Goal: Navigation & Orientation: Find specific page/section

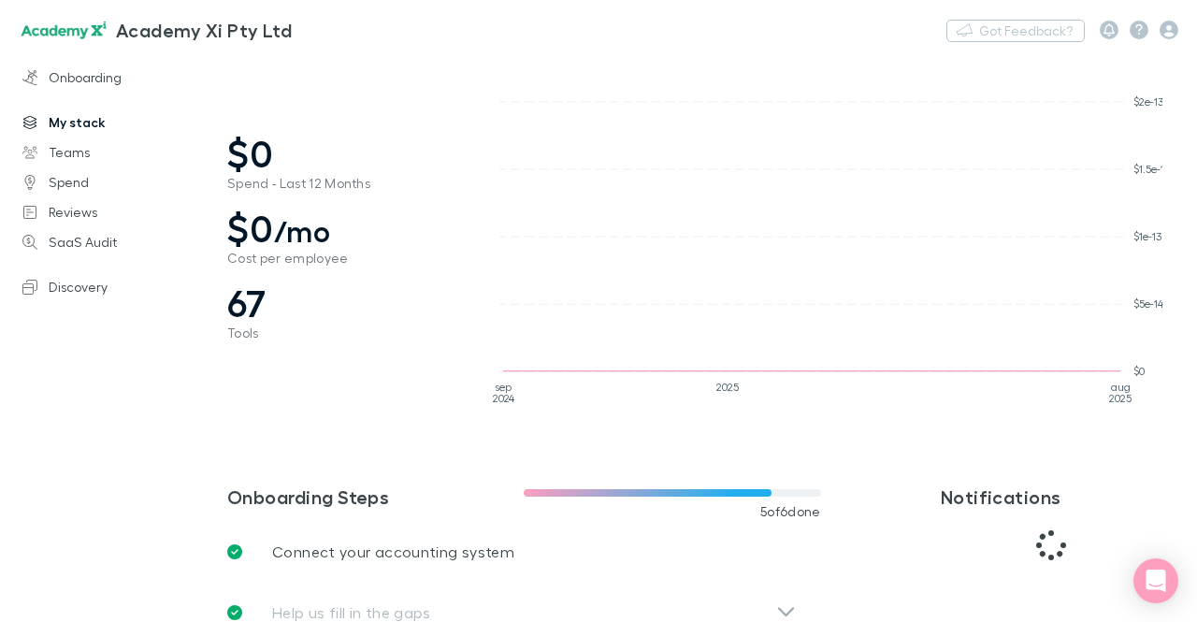
click at [118, 124] on link "My stack" at bounding box center [121, 123] width 234 height 30
